Goal: Find specific page/section: Find specific page/section

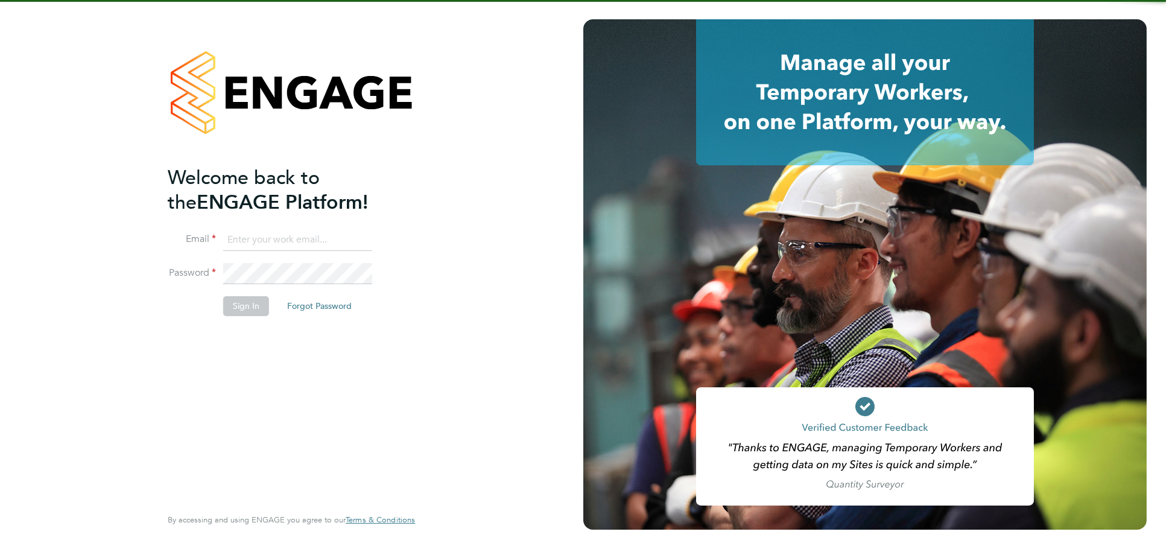
type input "[PERSON_NAME][EMAIL_ADDRESS][DOMAIN_NAME]"
click at [233, 307] on button "Sign In" at bounding box center [246, 305] width 46 height 19
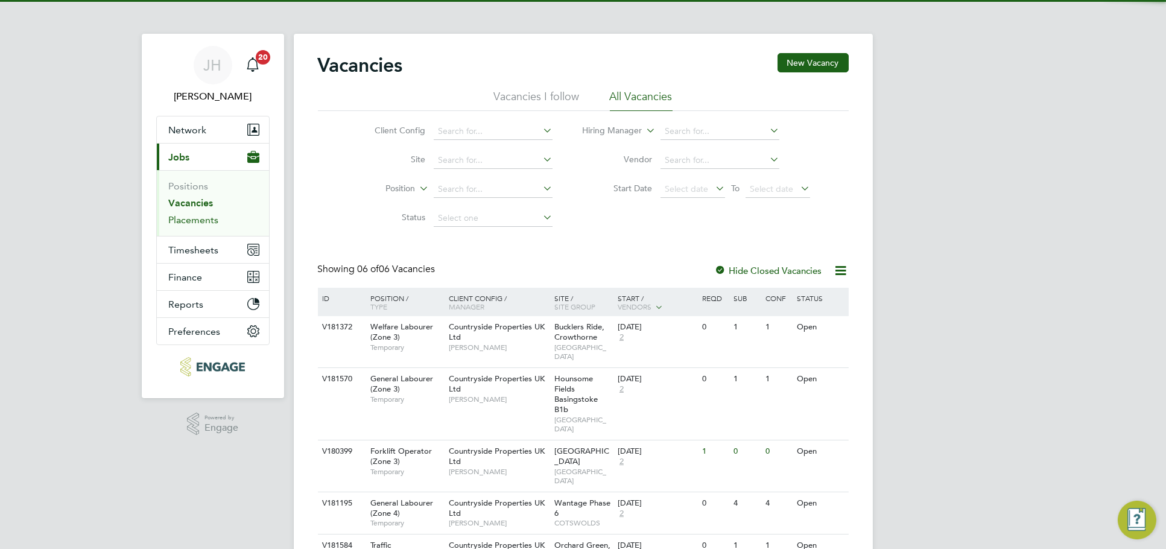
click at [206, 218] on link "Placements" at bounding box center [194, 219] width 50 height 11
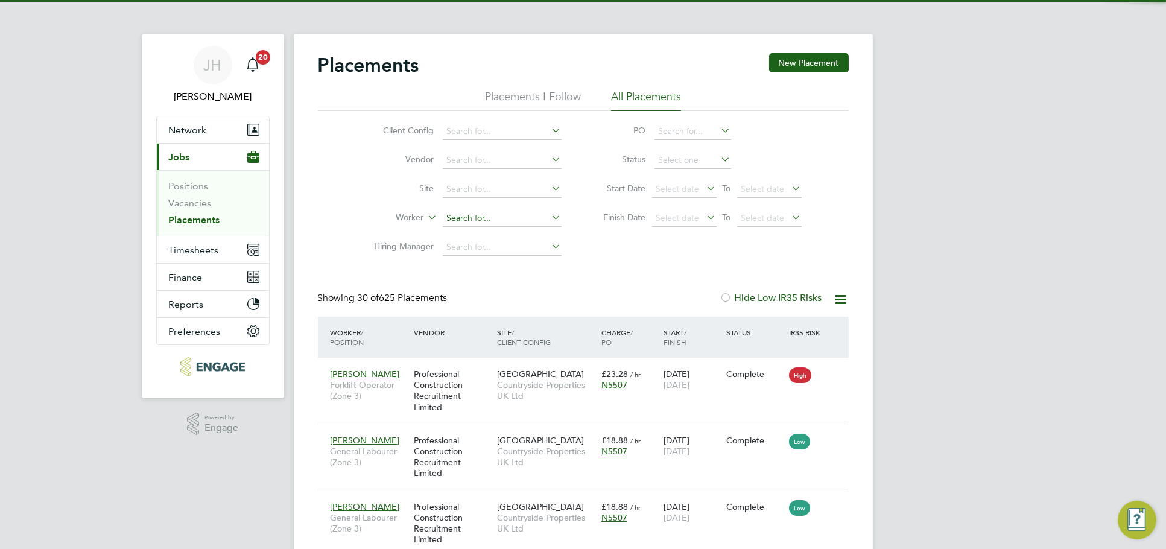
click at [507, 219] on input at bounding box center [502, 218] width 119 height 17
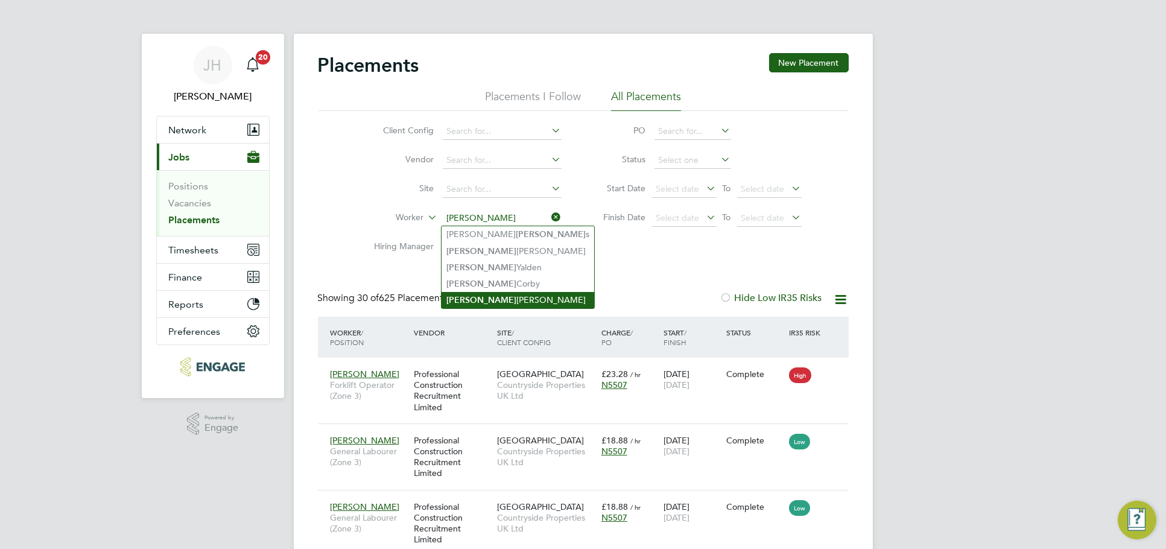
click at [507, 295] on li "William Howes" at bounding box center [517, 300] width 153 height 16
type input "William Howes"
